Goal: Task Accomplishment & Management: Use online tool/utility

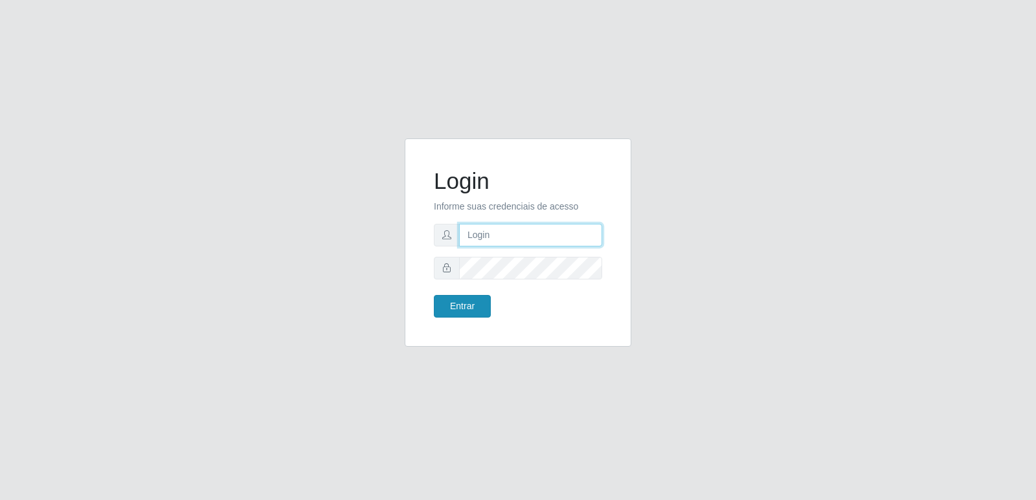
type input "[PERSON_NAME][EMAIL_ADDRESS][DOMAIN_NAME]"
click at [464, 311] on button "Entrar" at bounding box center [462, 306] width 57 height 23
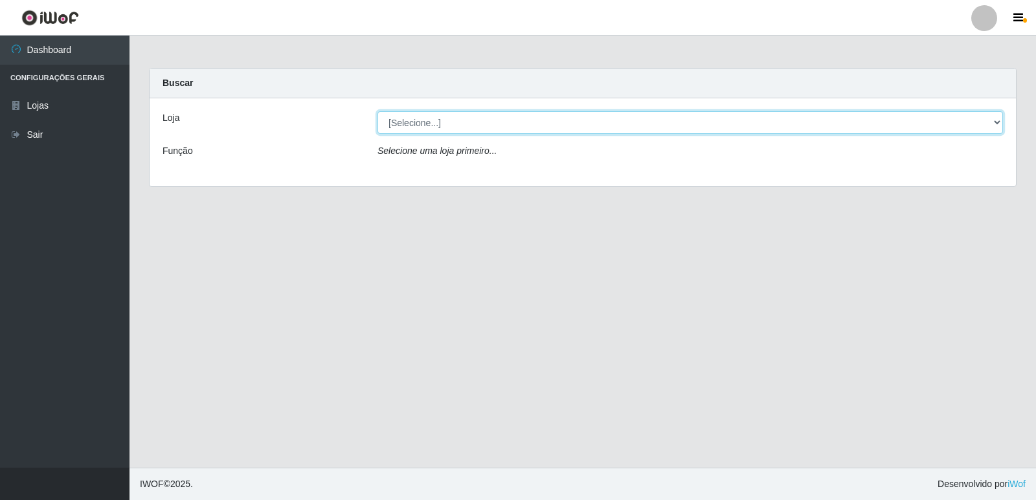
click at [469, 113] on select "[Selecione...] Hiper Queiroz - [GEOGRAPHIC_DATA] [GEOGRAPHIC_DATA] [GEOGRAPHIC_…" at bounding box center [689, 122] width 625 height 23
select select "516"
click at [377, 111] on select "[Selecione...] Hiper Queiroz - [GEOGRAPHIC_DATA] [GEOGRAPHIC_DATA] [GEOGRAPHIC_…" at bounding box center [689, 122] width 625 height 23
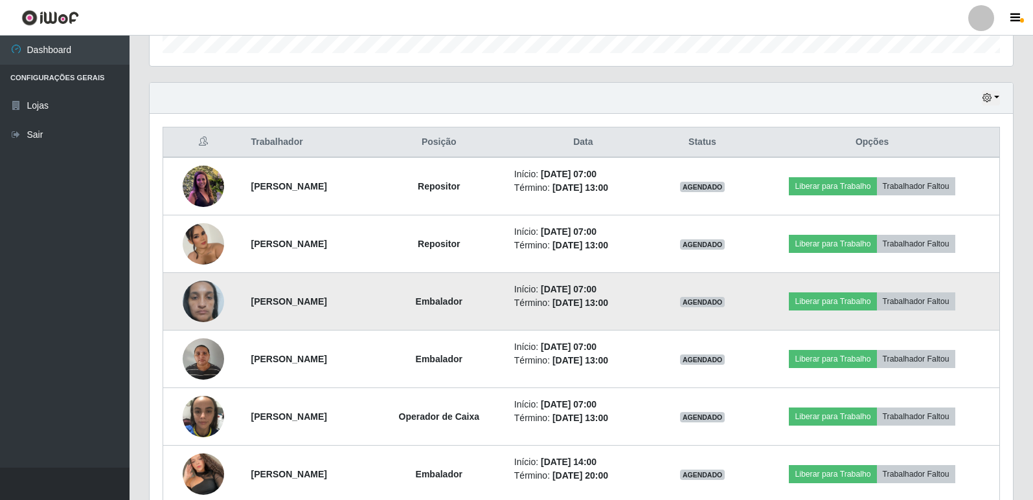
scroll to position [475, 0]
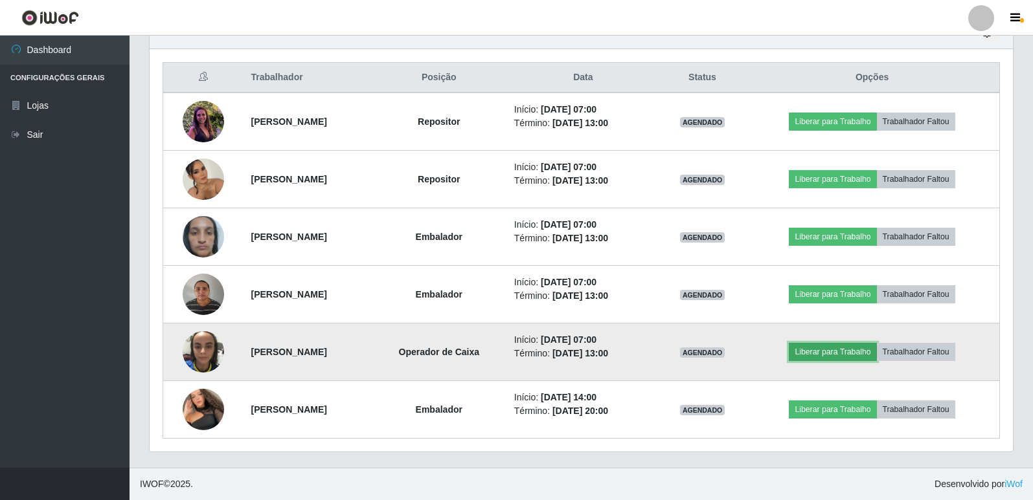
click at [827, 357] on button "Liberar para Trabalho" at bounding box center [831, 352] width 87 height 18
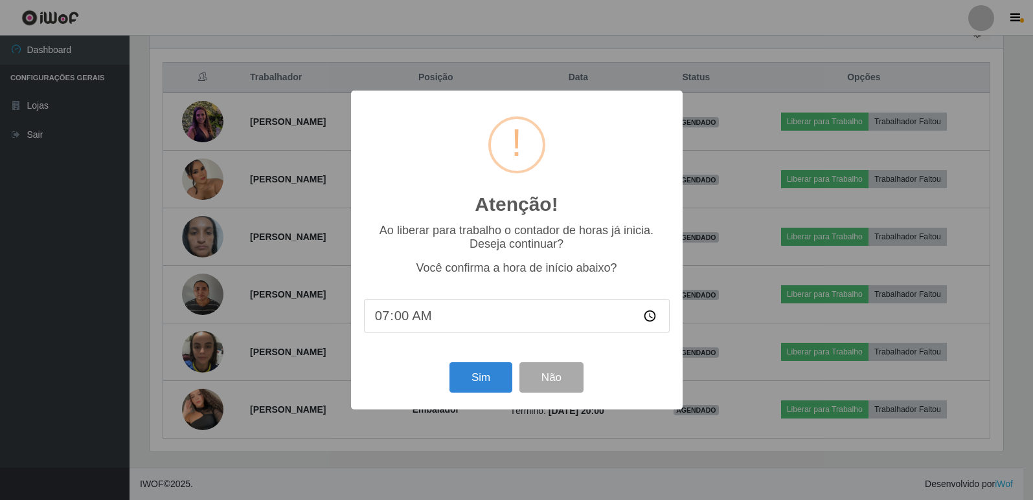
scroll to position [269, 856]
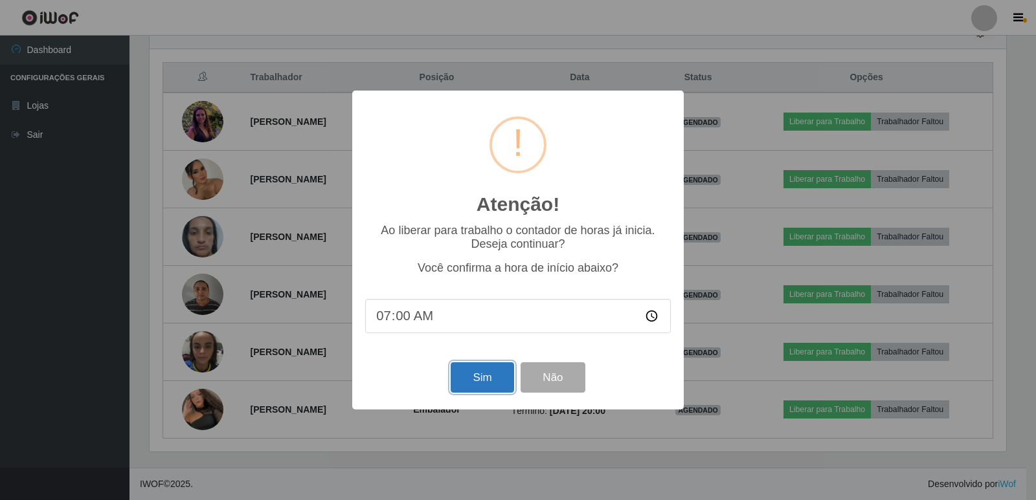
click at [474, 384] on button "Sim" at bounding box center [482, 378] width 63 height 30
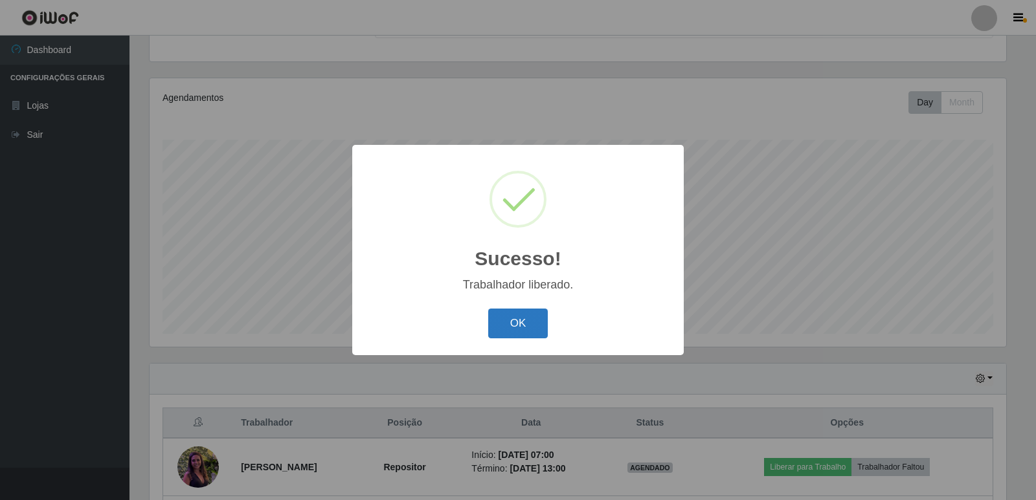
click at [519, 313] on button "OK" at bounding box center [518, 324] width 60 height 30
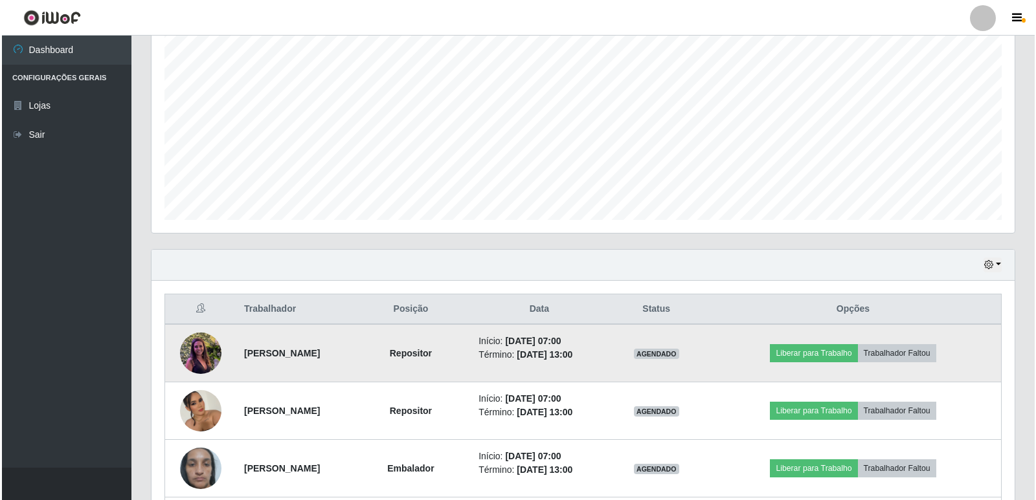
scroll to position [410, 0]
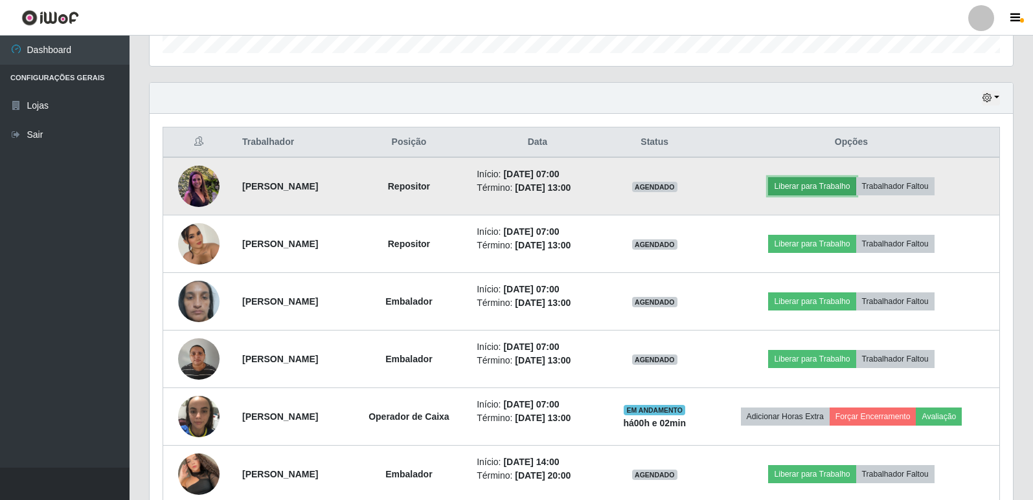
click at [810, 190] on button "Liberar para Trabalho" at bounding box center [811, 186] width 87 height 18
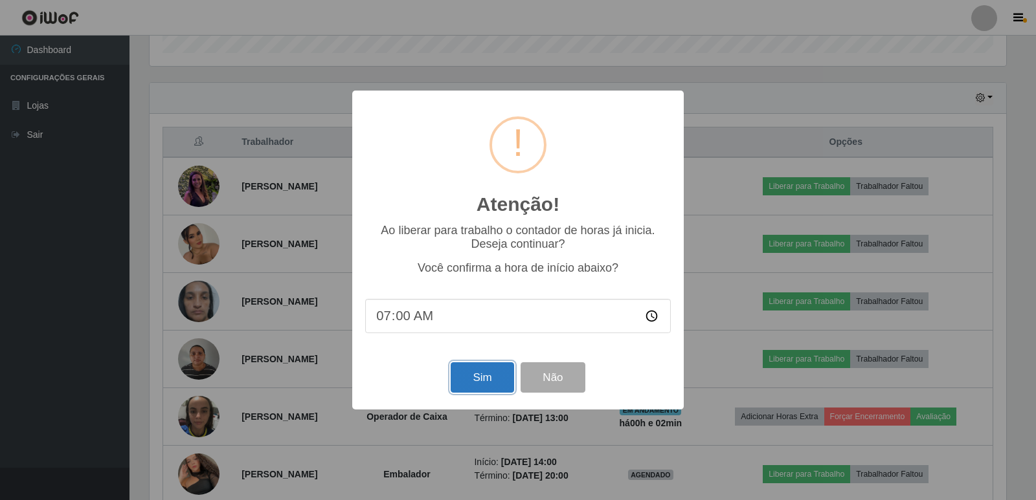
click at [486, 383] on button "Sim" at bounding box center [482, 378] width 63 height 30
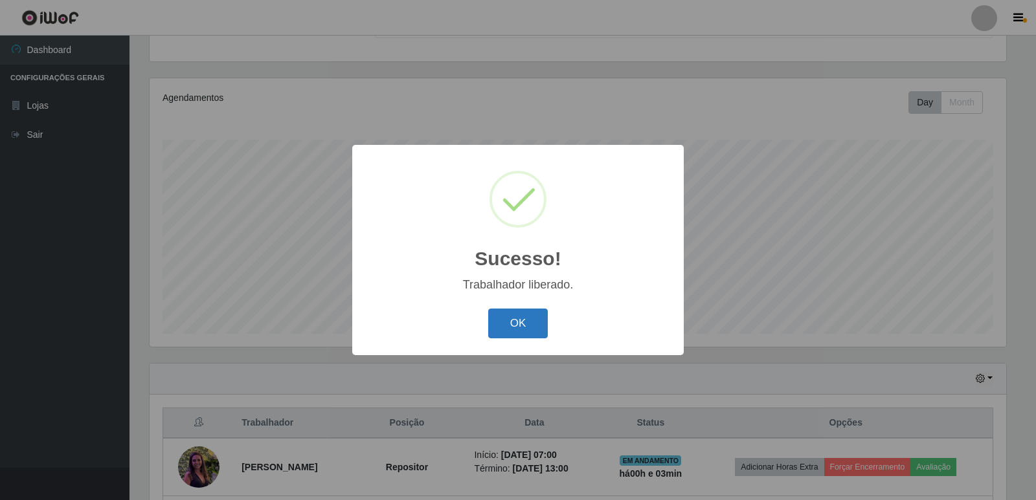
click at [520, 327] on button "OK" at bounding box center [518, 324] width 60 height 30
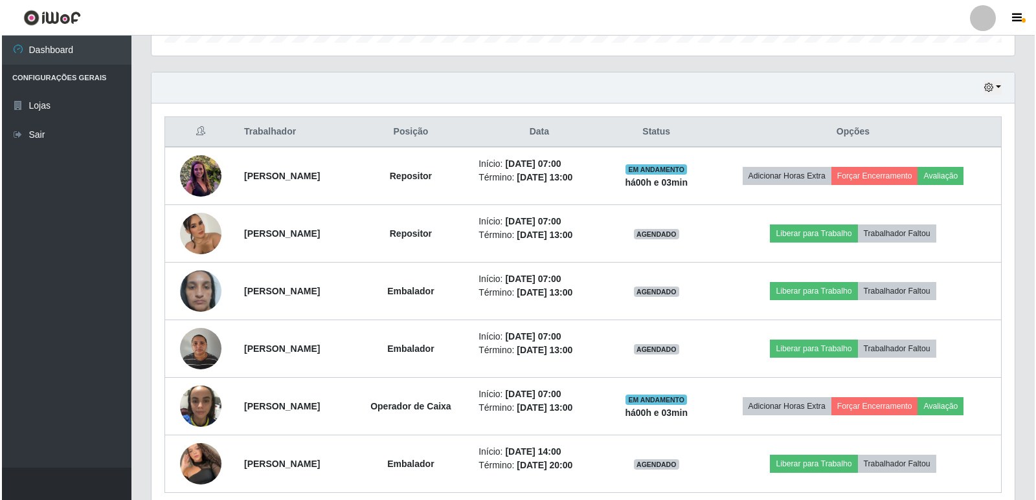
scroll to position [453, 0]
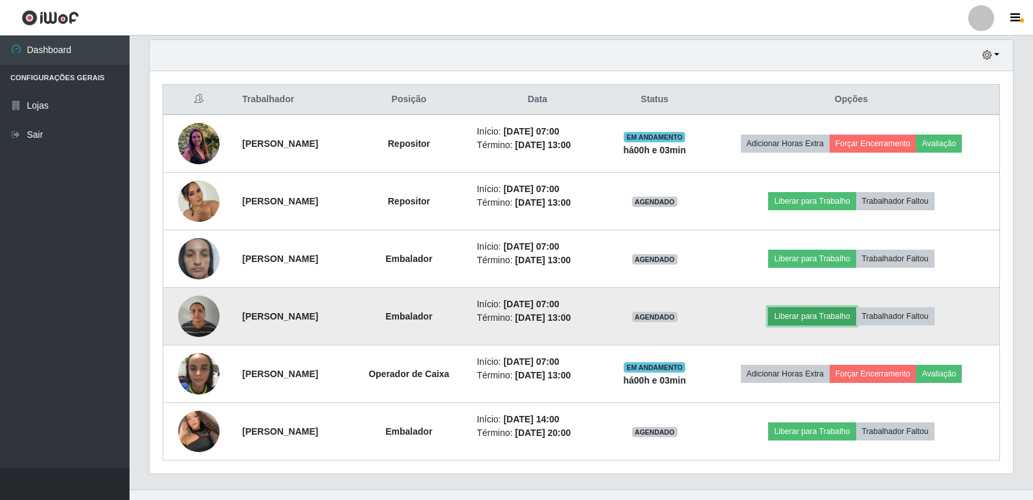
click at [817, 312] on button "Liberar para Trabalho" at bounding box center [811, 316] width 87 height 18
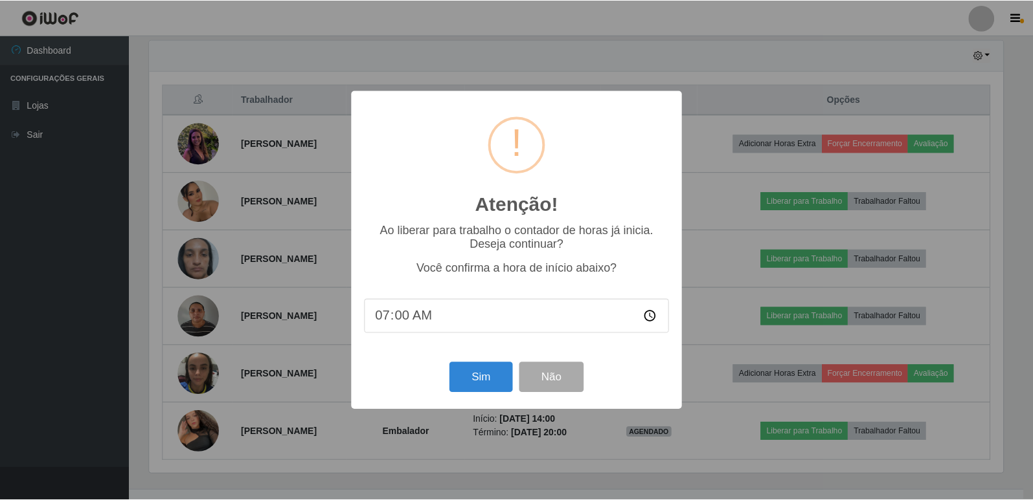
scroll to position [269, 856]
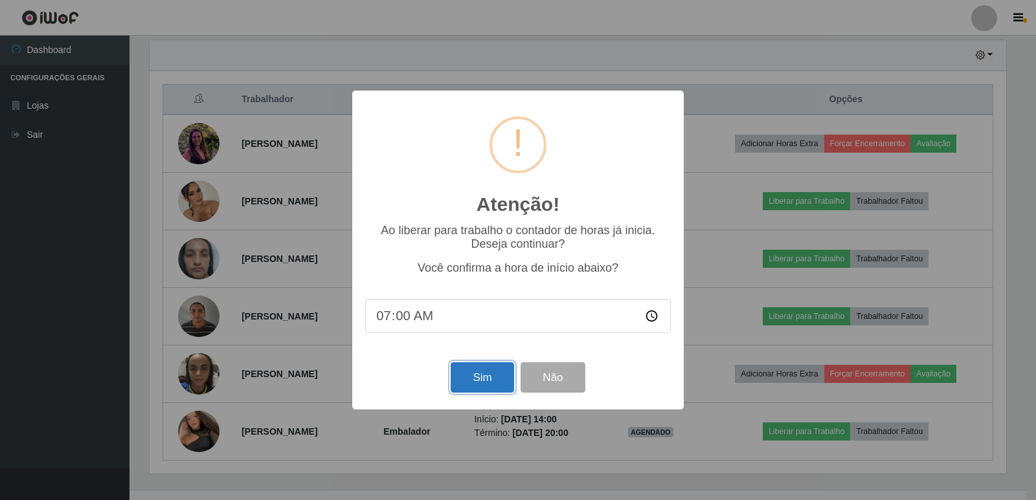
click at [478, 380] on button "Sim" at bounding box center [482, 378] width 63 height 30
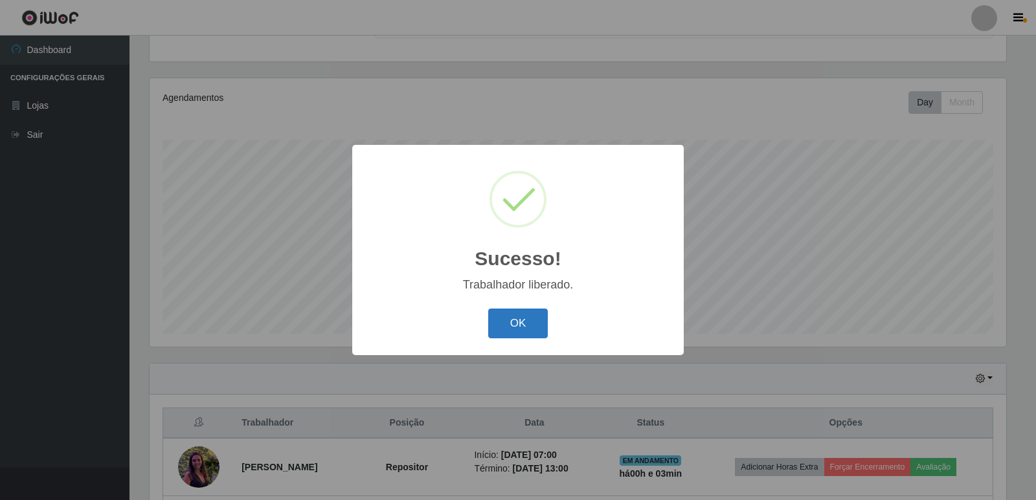
click at [498, 330] on button "OK" at bounding box center [518, 324] width 60 height 30
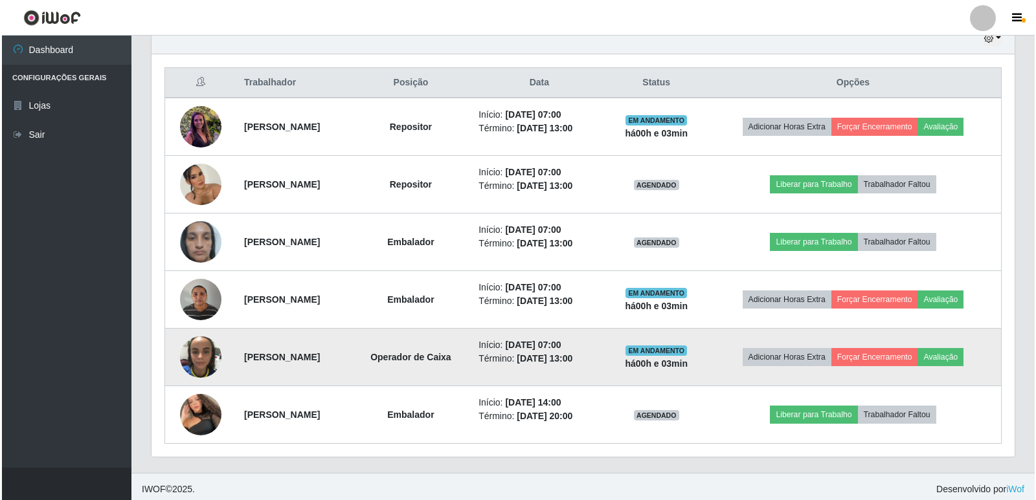
scroll to position [475, 0]
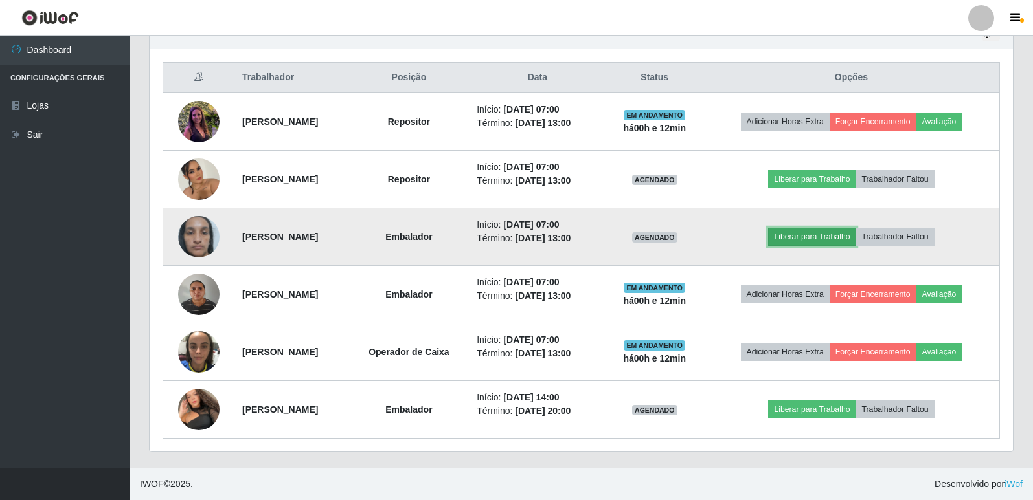
click at [834, 242] on button "Liberar para Trabalho" at bounding box center [811, 237] width 87 height 18
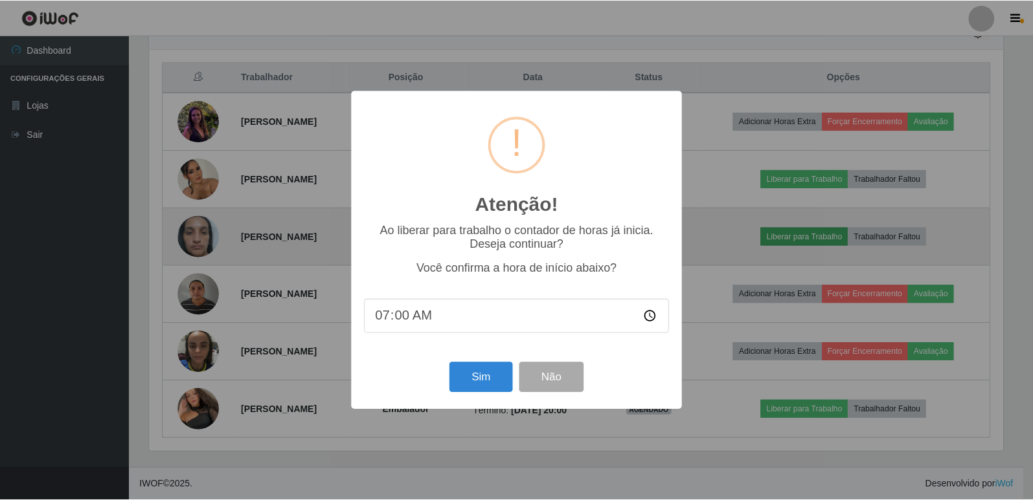
scroll to position [269, 856]
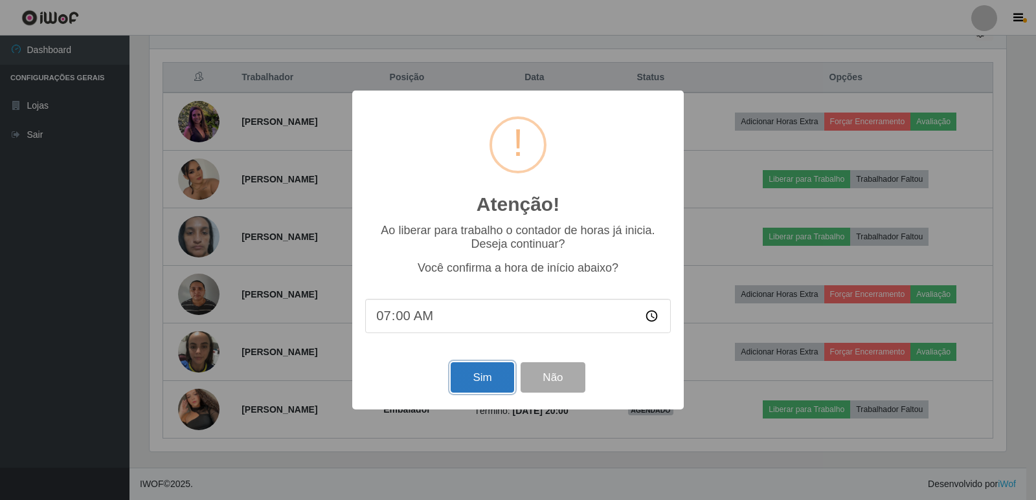
click at [471, 388] on button "Sim" at bounding box center [482, 378] width 63 height 30
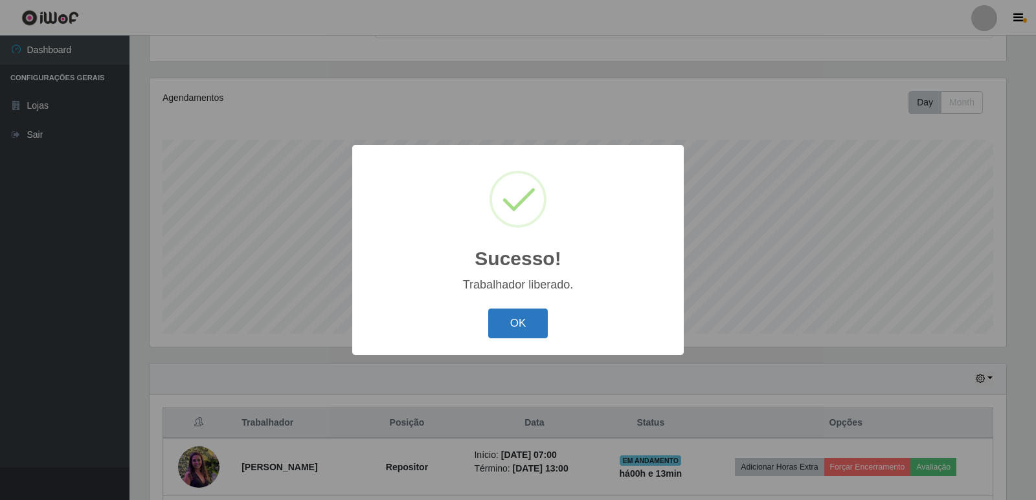
click at [508, 318] on button "OK" at bounding box center [518, 324] width 60 height 30
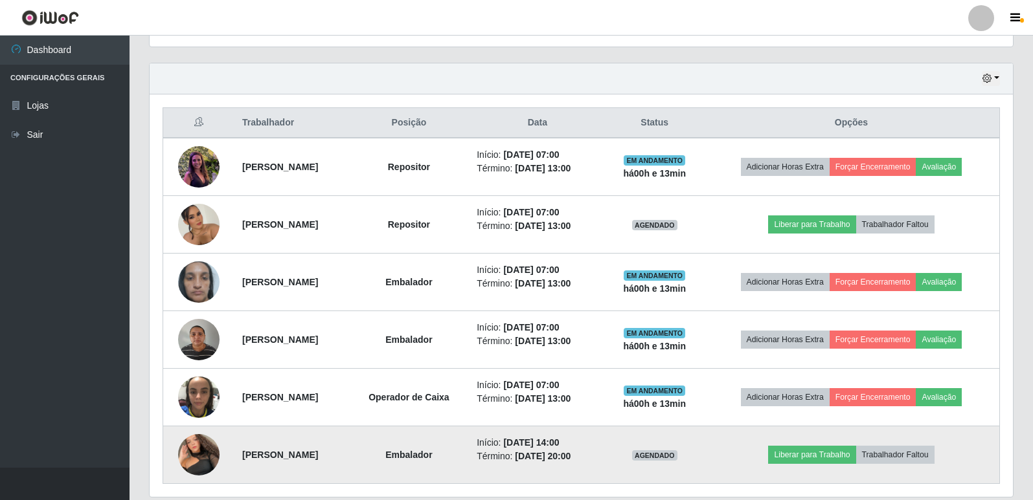
scroll to position [475, 0]
